Goal: Task Accomplishment & Management: Use online tool/utility

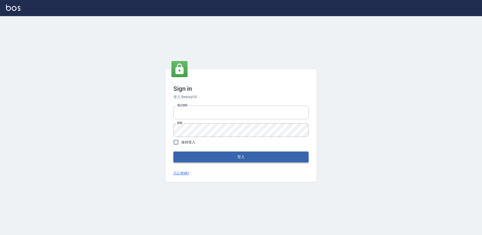
type input "27222158"
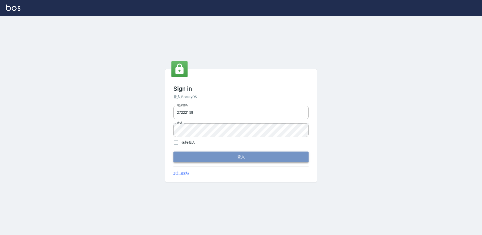
click at [206, 154] on button "登入" at bounding box center [240, 157] width 135 height 11
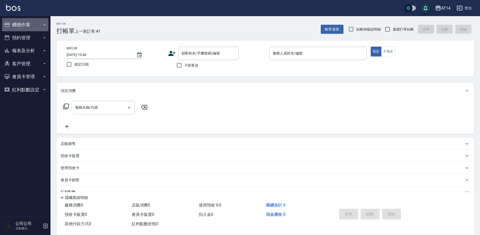
click at [19, 23] on button "櫃檯作業" at bounding box center [25, 24] width 46 height 13
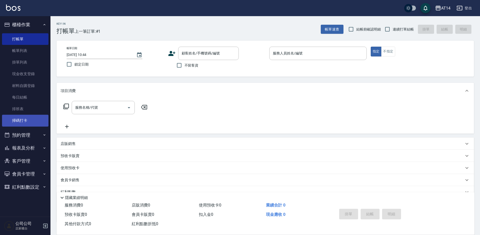
click at [39, 117] on link "掃碼打卡" at bounding box center [25, 121] width 46 height 12
